Goal: Information Seeking & Learning: Understand process/instructions

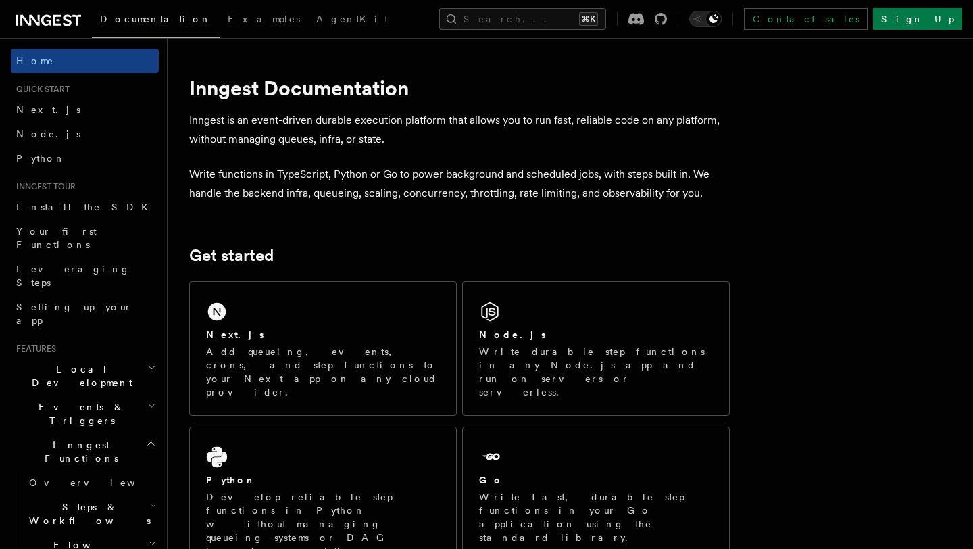
scroll to position [33, 0]
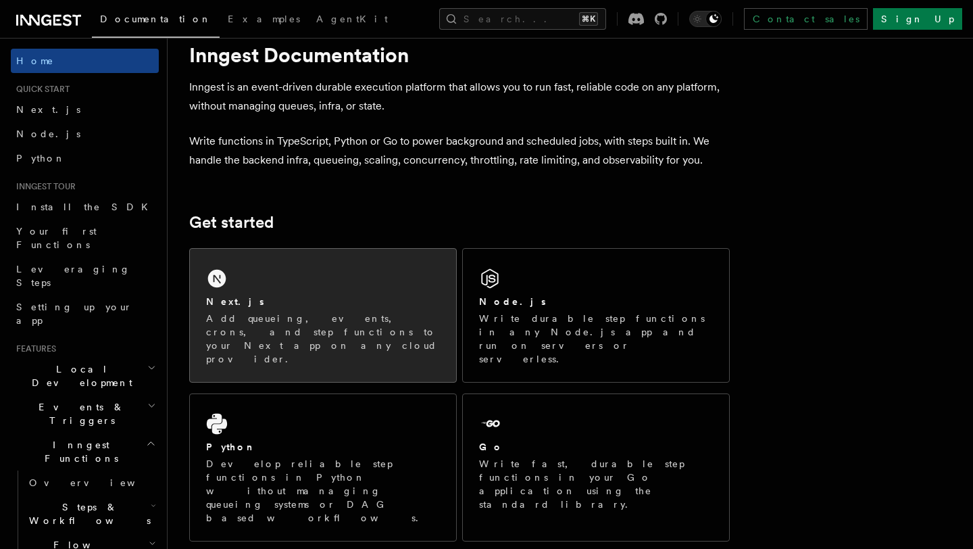
click at [245, 276] on div "Next.js Add queueing, events, crons, and step functions to your Next app on any…" at bounding box center [323, 315] width 266 height 133
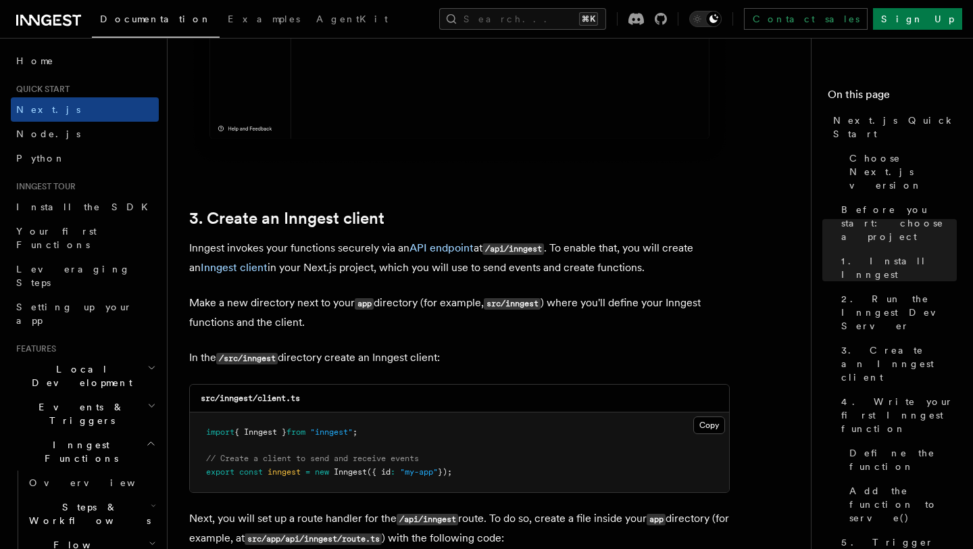
scroll to position [1463, 0]
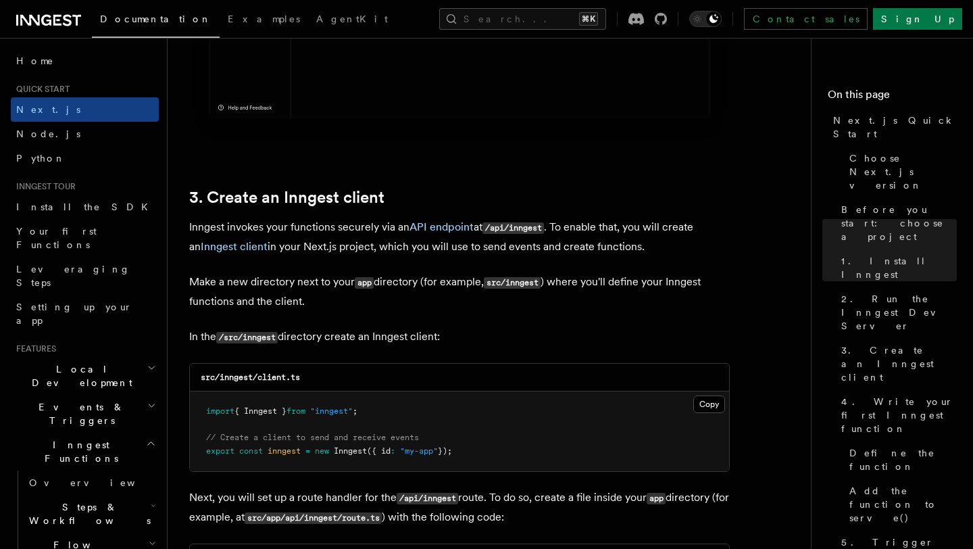
click at [243, 378] on code "src/inngest/client.ts" at bounding box center [250, 376] width 99 height 9
copy code "inngest"
click at [704, 404] on button "Copy Copied" at bounding box center [710, 404] width 32 height 18
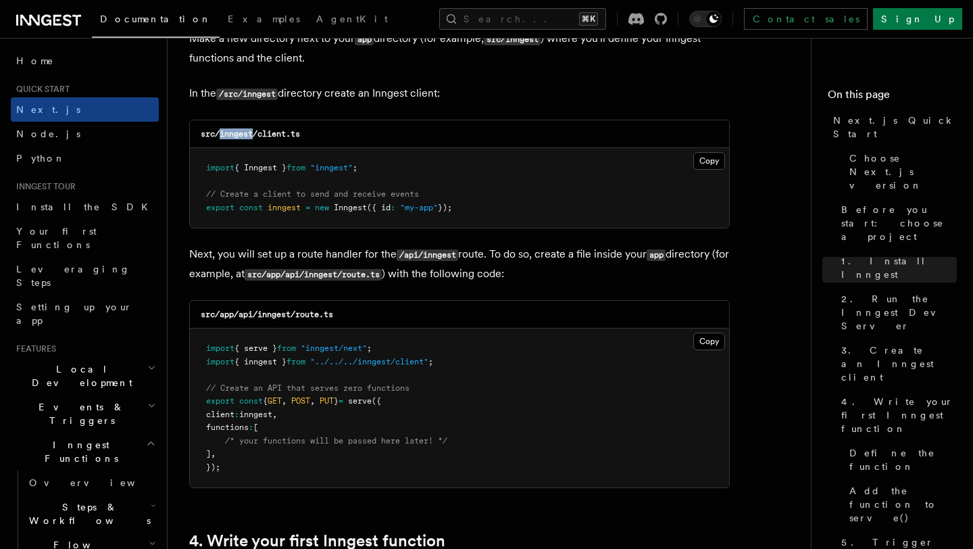
scroll to position [1710, 0]
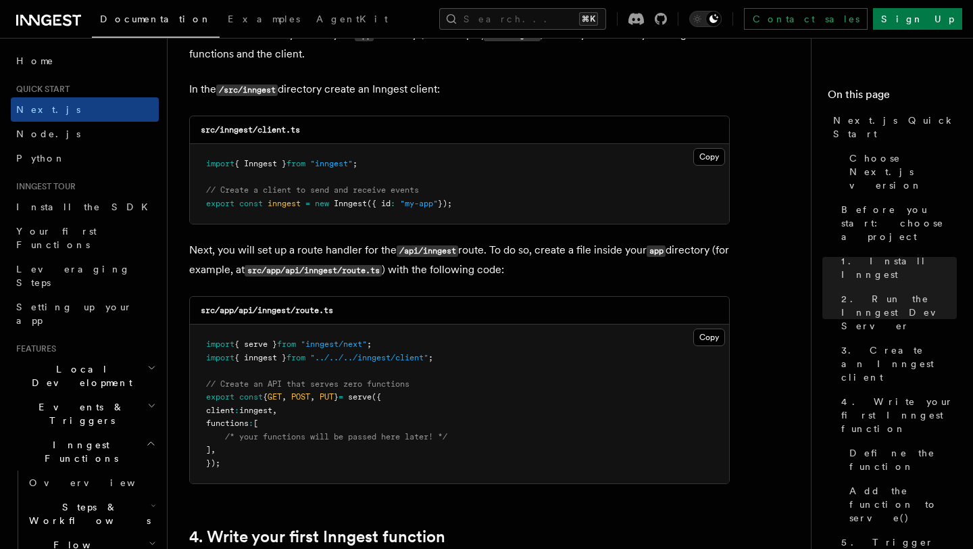
click at [275, 312] on code "src/app/api/inngest/route.ts" at bounding box center [267, 310] width 132 height 9
copy code "inngest"
drag, startPoint x: 339, startPoint y: 310, endPoint x: 297, endPoint y: 308, distance: 41.3
click at [297, 308] on div "src/app/api/inngest/route.ts" at bounding box center [459, 311] width 539 height 28
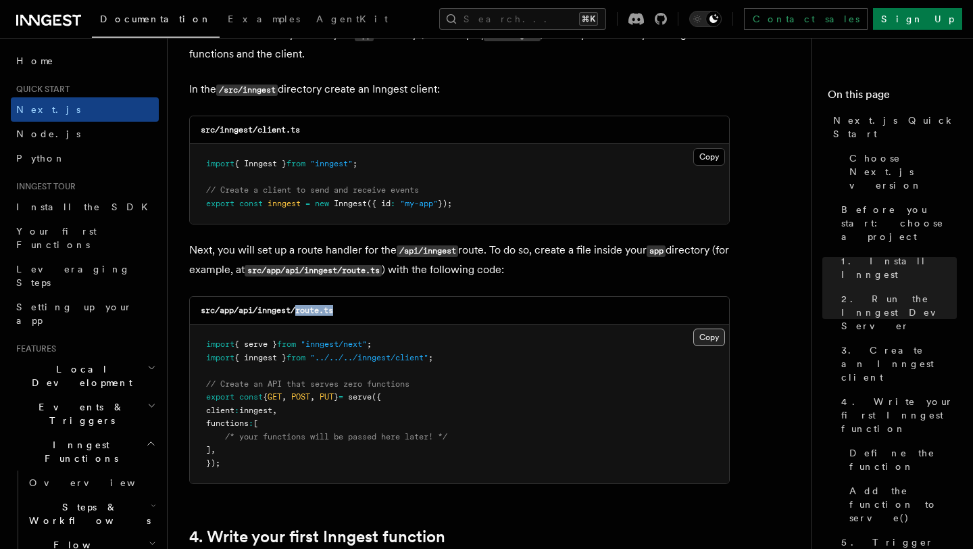
click at [703, 333] on button "Copy Copied" at bounding box center [710, 338] width 32 height 18
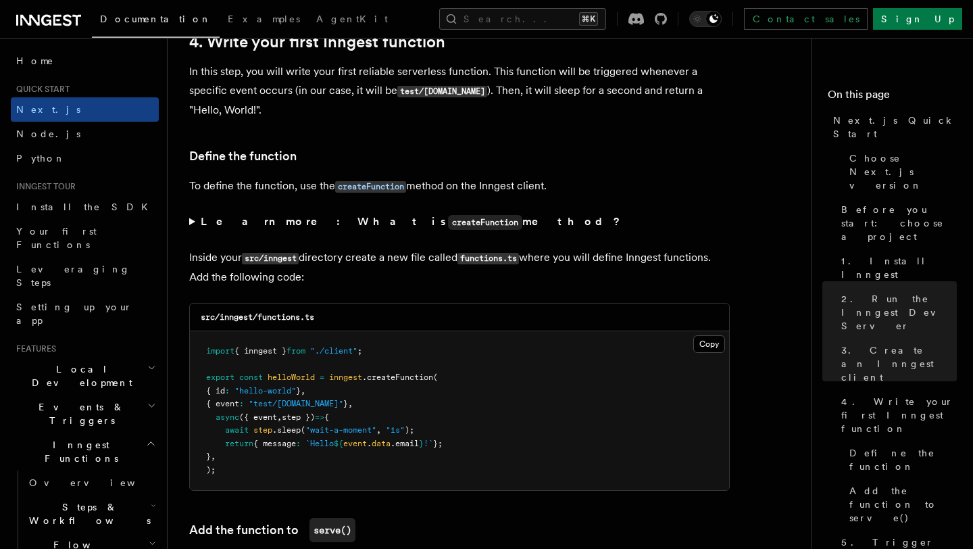
scroll to position [20, 0]
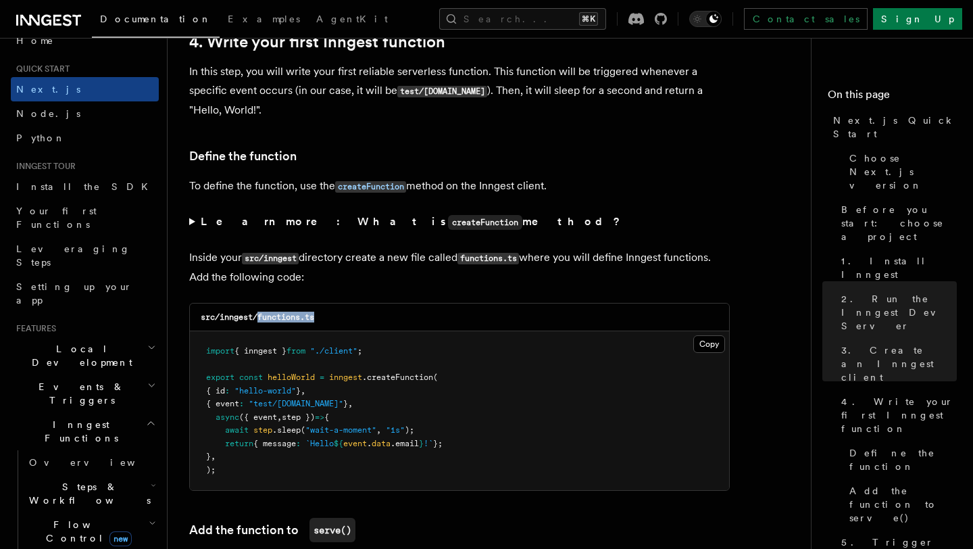
drag, startPoint x: 322, startPoint y: 320, endPoint x: 261, endPoint y: 316, distance: 61.0
click at [261, 316] on div "src/inngest/functions.ts" at bounding box center [459, 318] width 539 height 28
copy code "functions.ts"
click at [707, 352] on button "Copy Copied" at bounding box center [710, 344] width 32 height 18
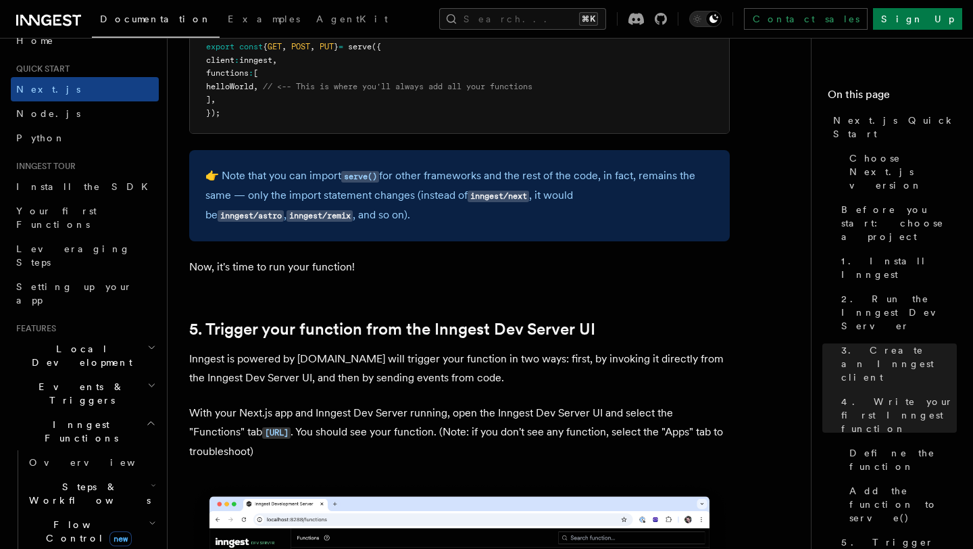
scroll to position [2878, 0]
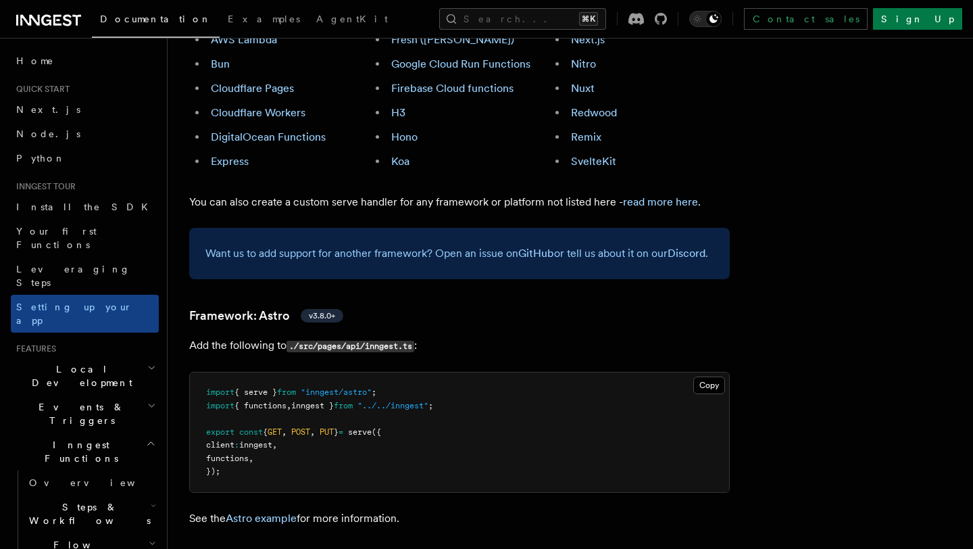
scroll to position [983, 0]
